Goal: Information Seeking & Learning: Learn about a topic

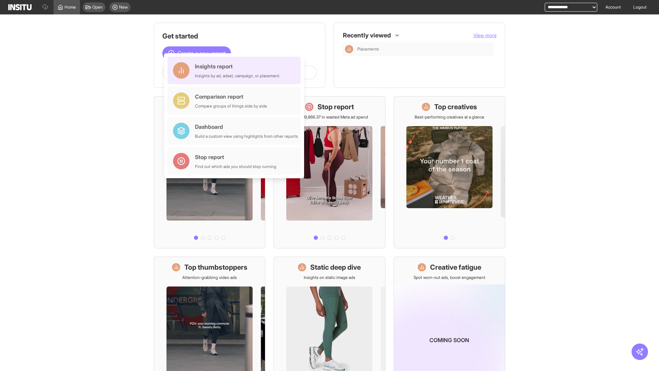
click at [236, 70] on div "Insights report Insights by ad, adset, campaign, or placement" at bounding box center [237, 70] width 84 height 16
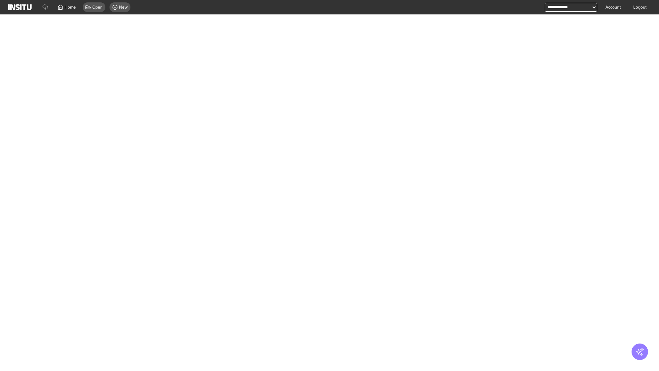
select select "**"
